Goal: Task Accomplishment & Management: Manage account settings

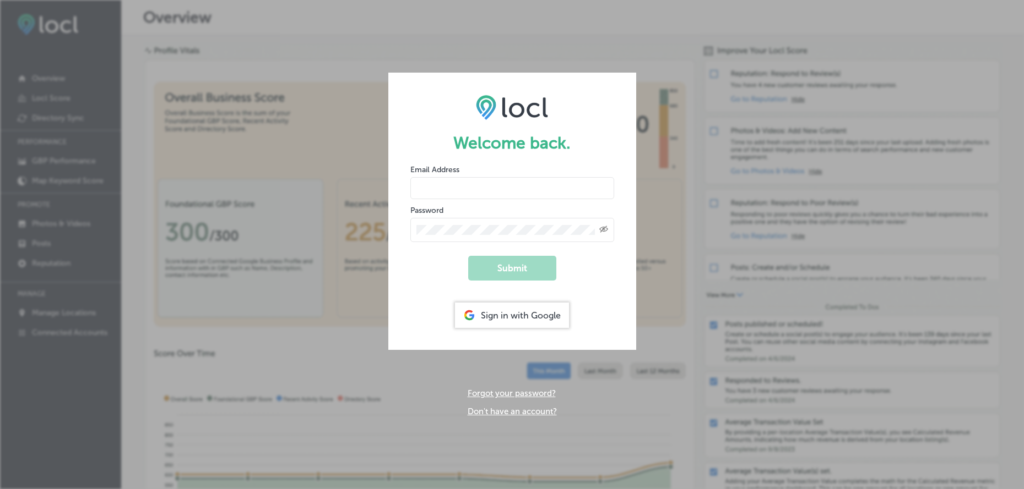
type input "[PERSON_NAME][EMAIL_ADDRESS][DOMAIN_NAME]"
click at [612, 275] on form "Welcome back. Email Address [PERSON_NAME][EMAIL_ADDRESS][DOMAIN_NAME] Password …" at bounding box center [512, 212] width 248 height 278
click at [537, 270] on button "Submit" at bounding box center [512, 268] width 88 height 25
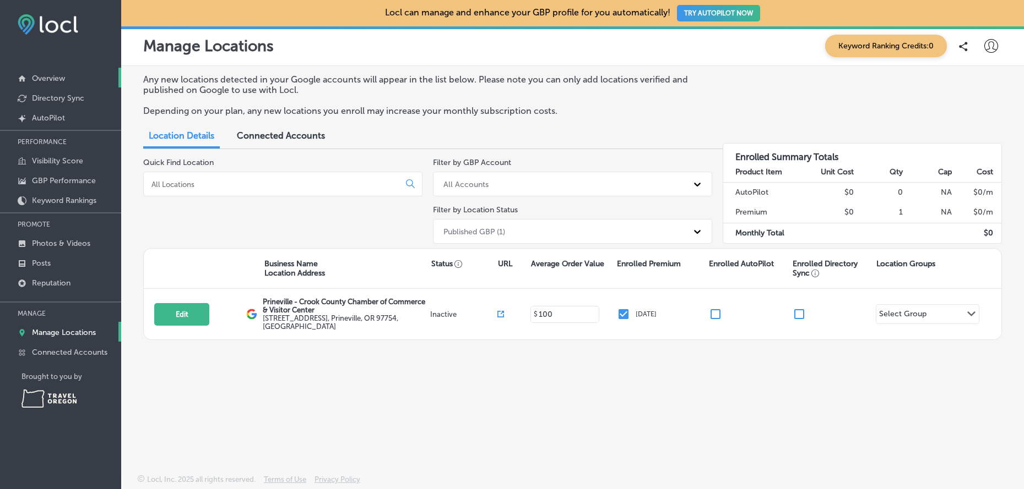
click at [47, 80] on p "Overview" at bounding box center [48, 78] width 33 height 9
